Goal: Transaction & Acquisition: Book appointment/travel/reservation

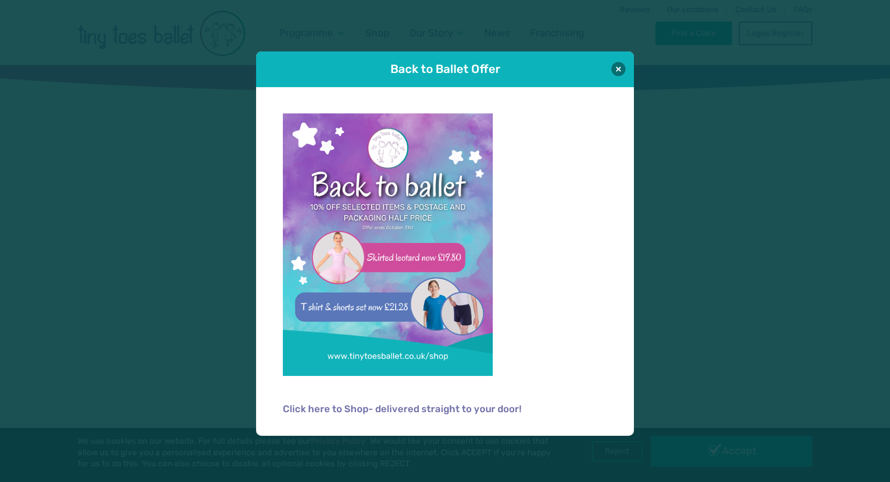
type input "**********"
click at [445, 366] on button "Log in" at bounding box center [445, 367] width 229 height 29
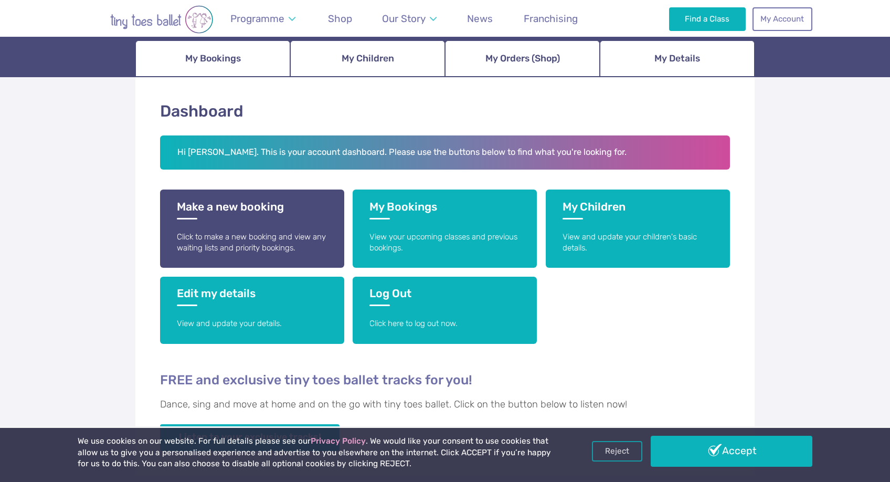
scroll to position [118, 0]
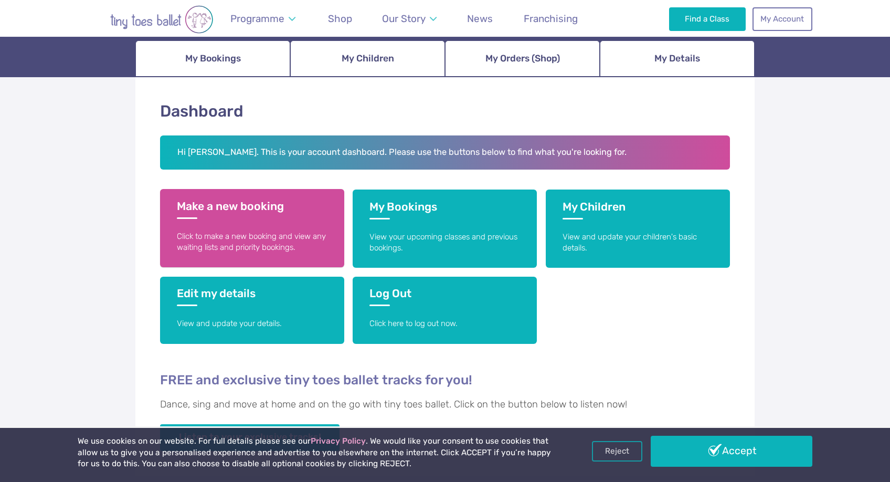
click at [259, 244] on p "Click to make a new booking and view any waiting lists and priority bookings." at bounding box center [252, 242] width 151 height 23
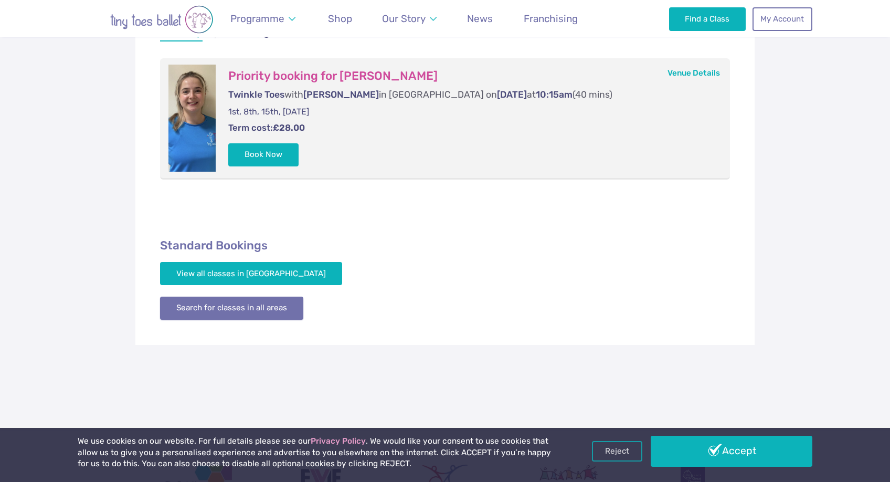
scroll to position [239, 0]
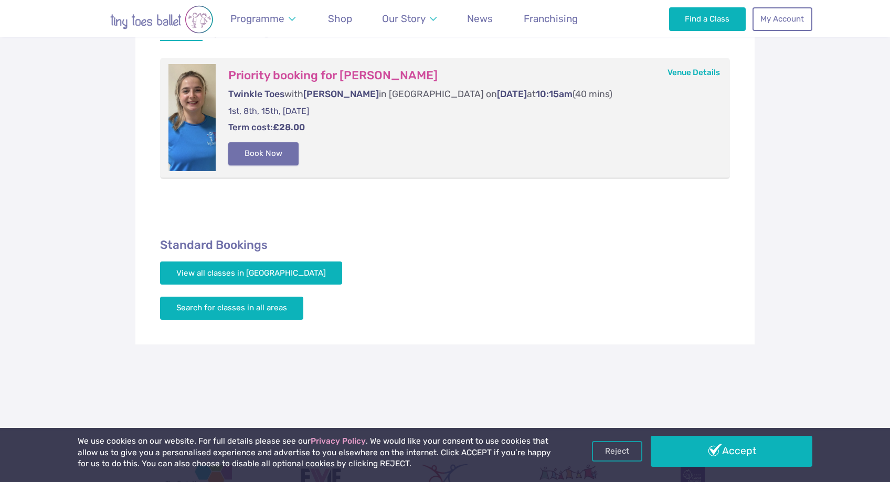
click at [282, 148] on button "Book Now" at bounding box center [263, 153] width 70 height 23
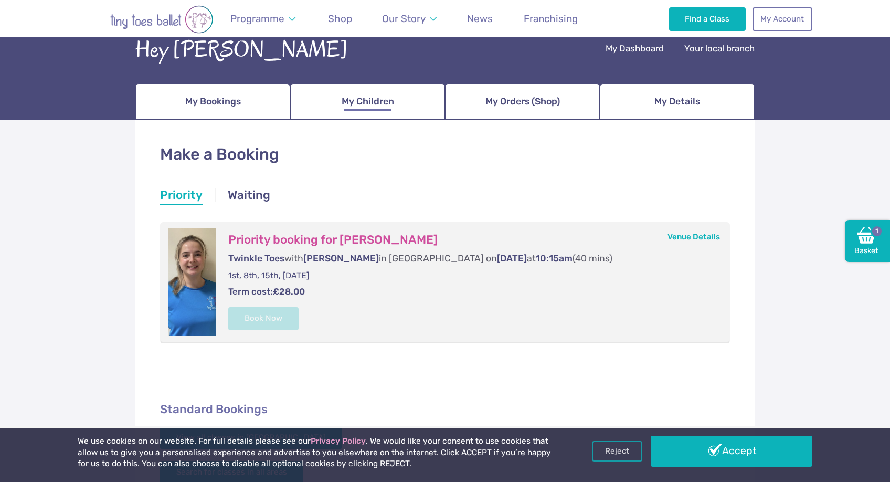
scroll to position [75, 0]
click at [526, 99] on span "My Orders (Shop)" at bounding box center [522, 102] width 75 height 18
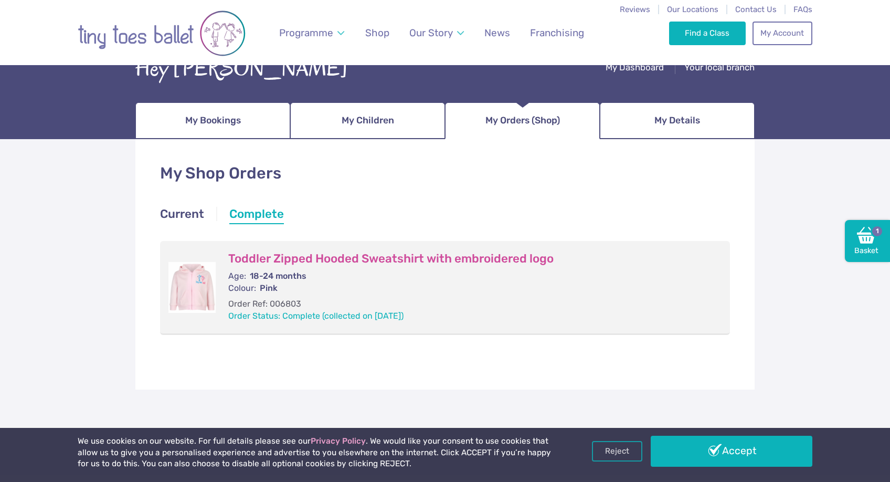
scroll to position [70, 0]
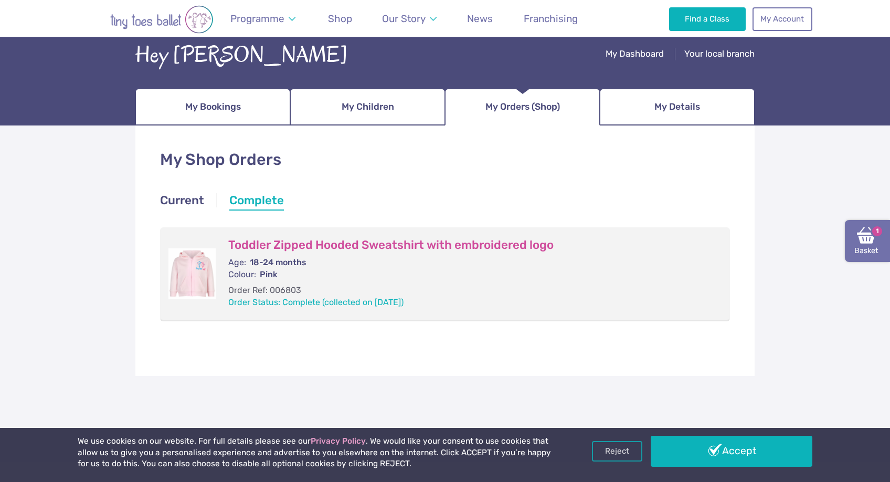
click at [863, 236] on img at bounding box center [866, 235] width 19 height 19
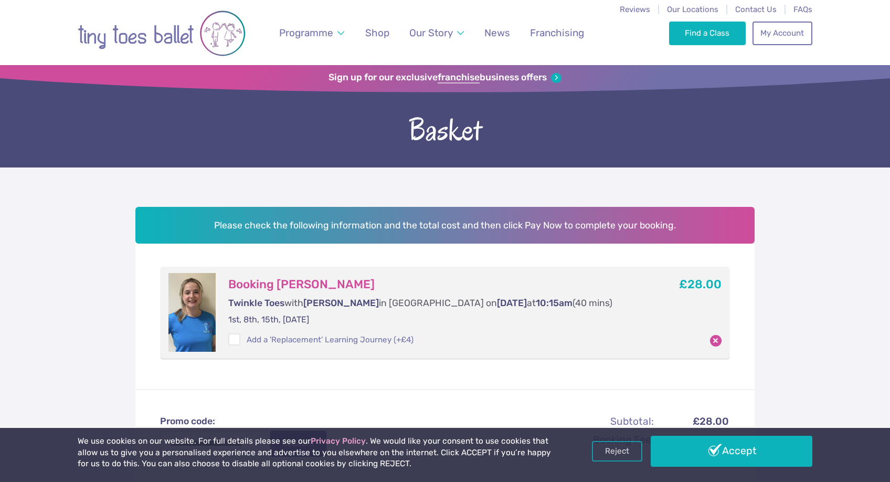
click at [228, 337] on div "Booking [PERSON_NAME] Twinkle Toes with [PERSON_NAME] in [GEOGRAPHIC_DATA] [DAT…" at bounding box center [435, 312] width 439 height 79
click at [232, 337] on span at bounding box center [234, 340] width 11 height 9
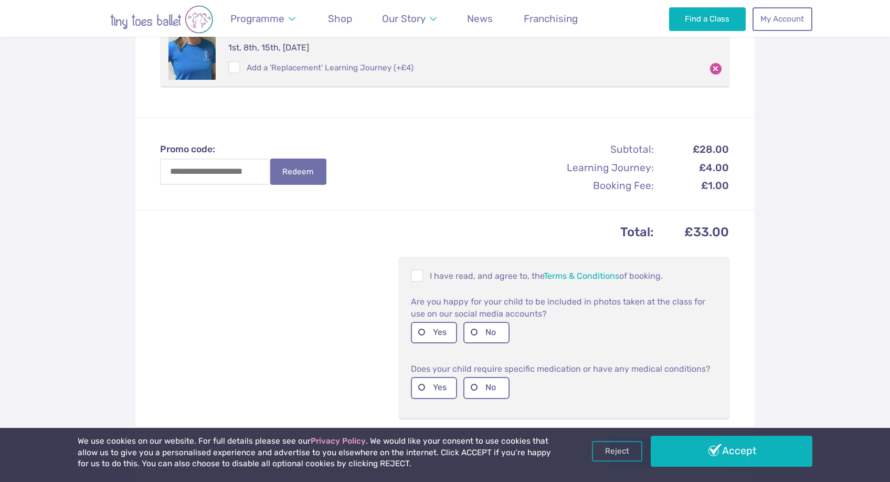
scroll to position [287, 0]
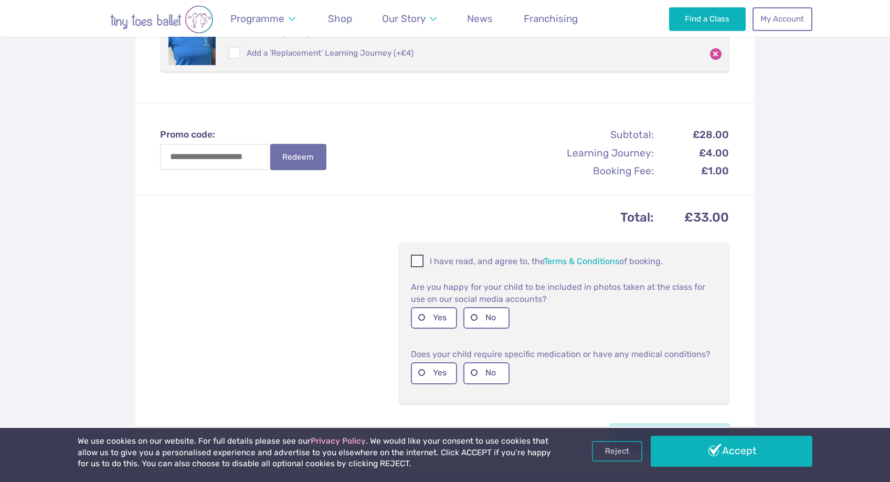
click at [417, 264] on span at bounding box center [418, 263] width 12 height 10
click at [485, 307] on label "No" at bounding box center [486, 318] width 46 height 22
click at [433, 311] on label "Yes" at bounding box center [434, 318] width 46 height 22
click at [482, 366] on label "No" at bounding box center [486, 373] width 46 height 22
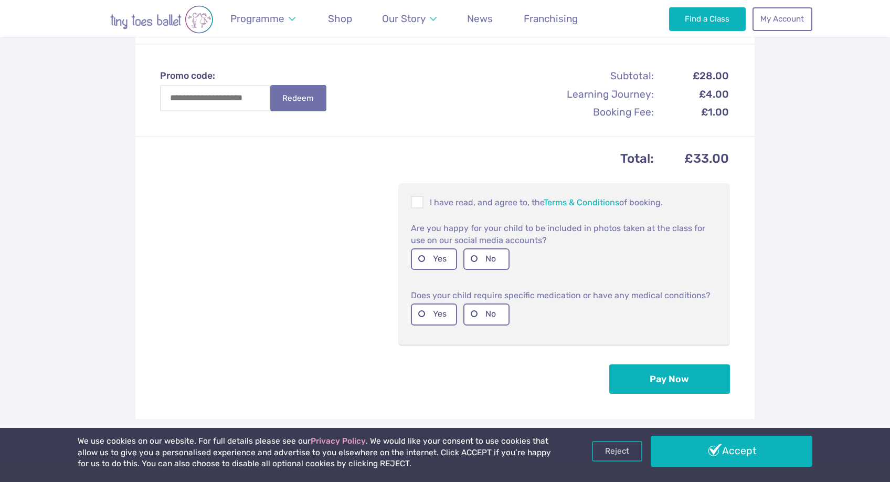
scroll to position [347, 0]
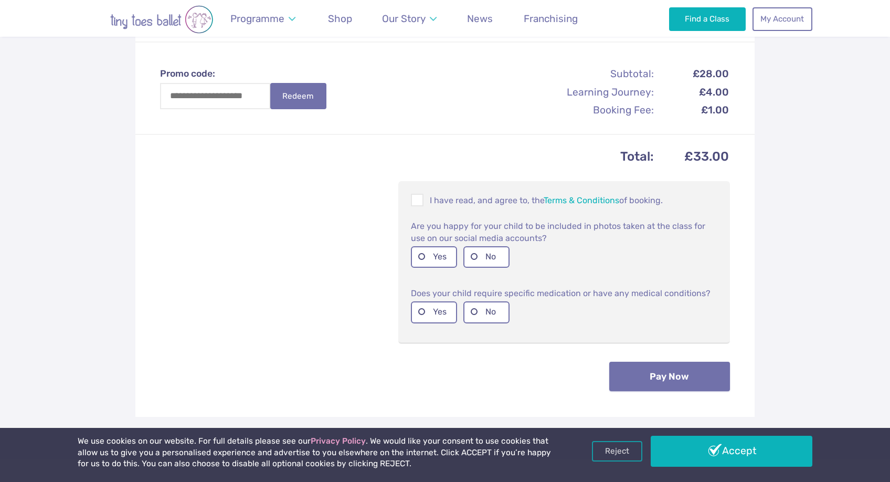
click at [639, 385] on button "Pay Now" at bounding box center [669, 376] width 121 height 29
